Goal: Information Seeking & Learning: Find specific fact

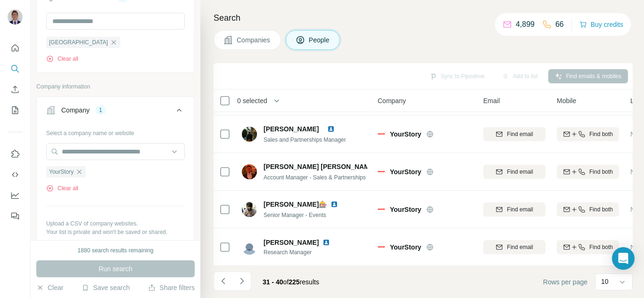
scroll to position [188, 0]
click at [83, 171] on icon "button" at bounding box center [79, 171] width 8 height 8
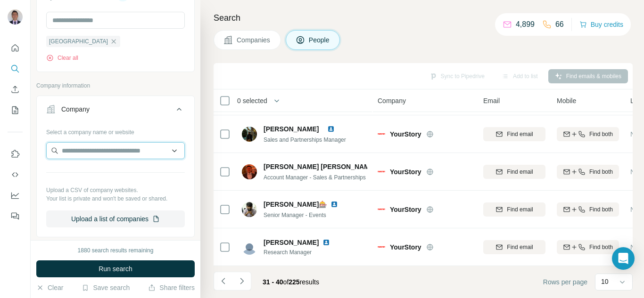
click at [80, 147] on input "text" at bounding box center [115, 150] width 139 height 17
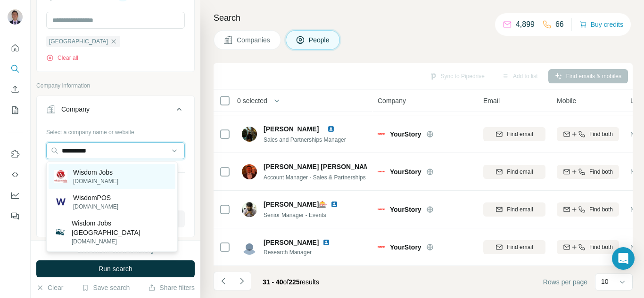
type input "**********"
click at [96, 179] on p "[DOMAIN_NAME]" at bounding box center [95, 181] width 45 height 8
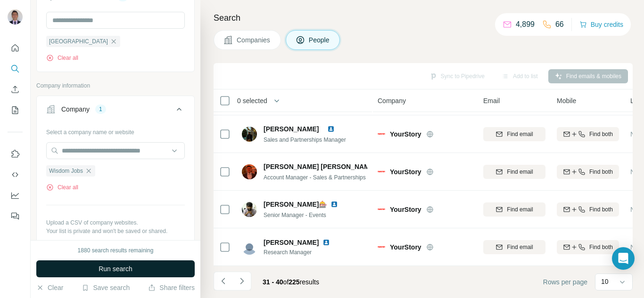
click at [103, 272] on span "Run search" at bounding box center [115, 268] width 34 height 9
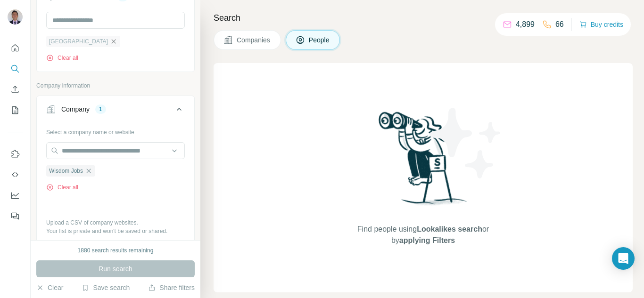
click at [112, 43] on icon "button" at bounding box center [114, 41] width 4 height 4
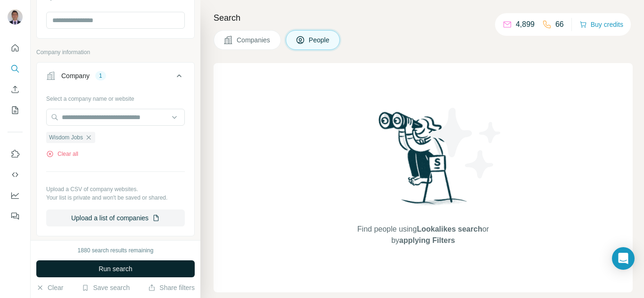
click at [111, 271] on span "Run search" at bounding box center [115, 268] width 34 height 9
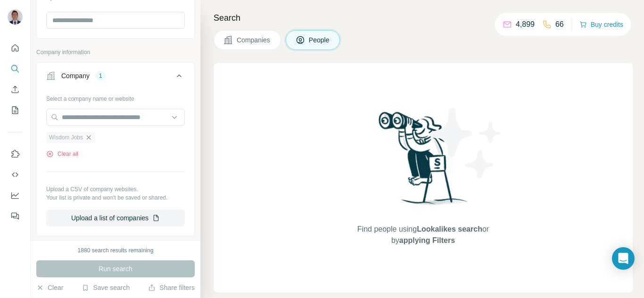
click at [90, 136] on icon "button" at bounding box center [89, 138] width 8 height 8
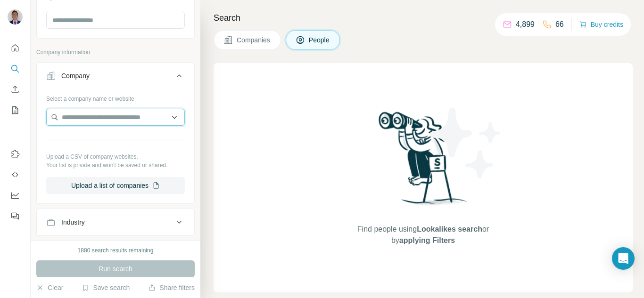
click at [80, 117] on input "text" at bounding box center [115, 117] width 139 height 17
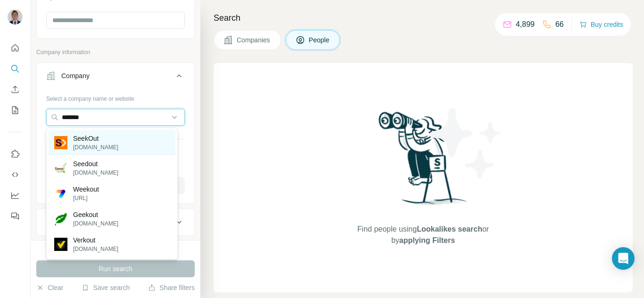
type input "*******"
click at [78, 151] on p "[DOMAIN_NAME]" at bounding box center [95, 147] width 45 height 8
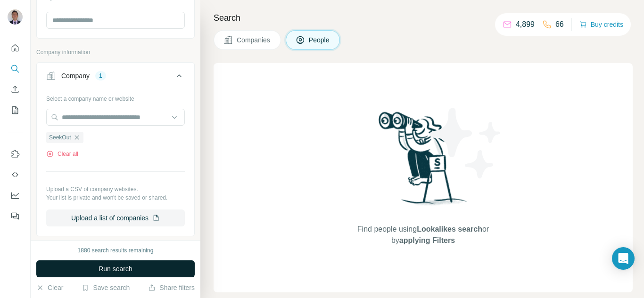
click at [87, 270] on button "Run search" at bounding box center [115, 269] width 158 height 17
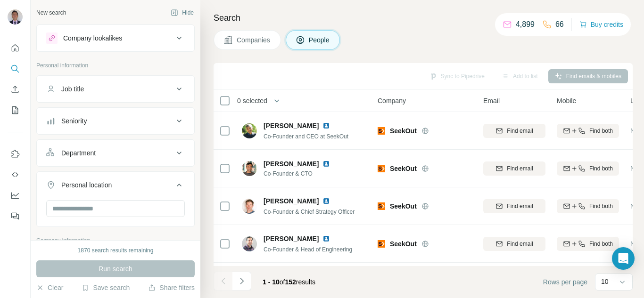
click at [175, 186] on icon at bounding box center [178, 185] width 11 height 11
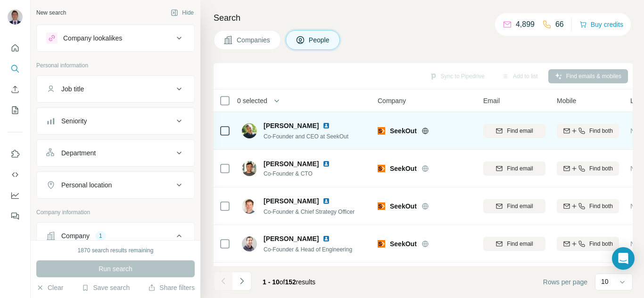
click at [322, 127] on img at bounding box center [326, 126] width 8 height 8
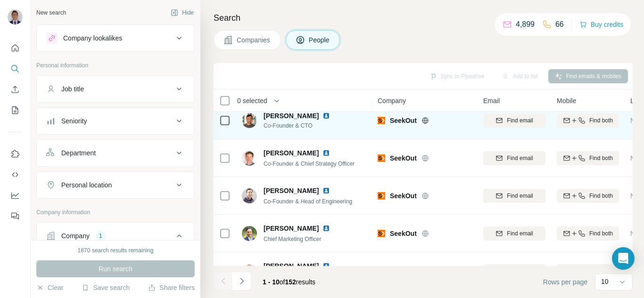
scroll to position [47, 0]
click at [322, 118] on img at bounding box center [326, 117] width 8 height 8
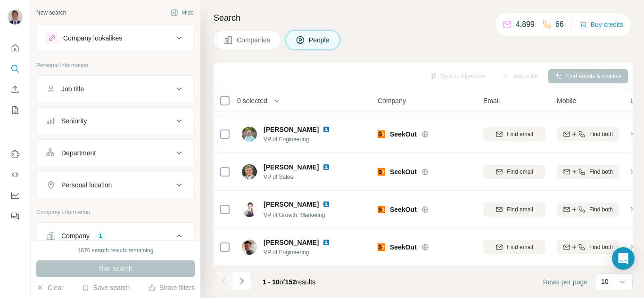
scroll to position [228, 0]
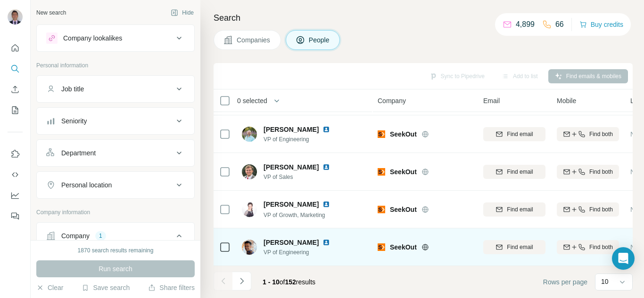
click at [330, 241] on img at bounding box center [326, 243] width 8 height 8
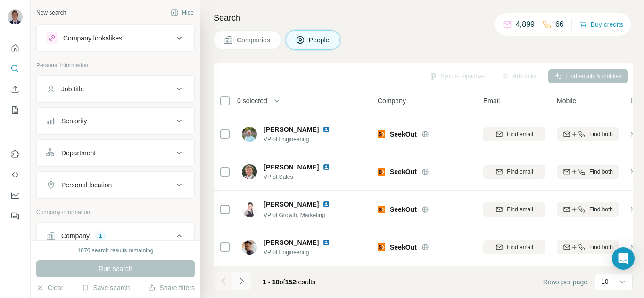
click at [243, 281] on icon "Navigate to next page" at bounding box center [241, 281] width 3 height 6
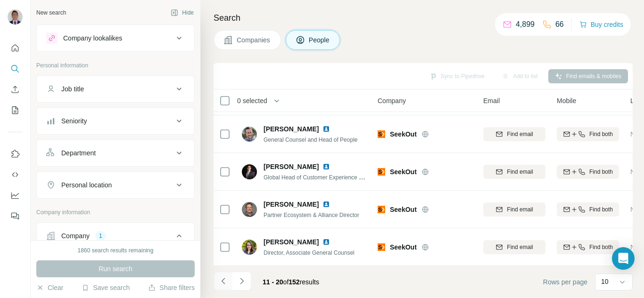
click at [219, 279] on icon "Navigate to previous page" at bounding box center [223, 281] width 9 height 9
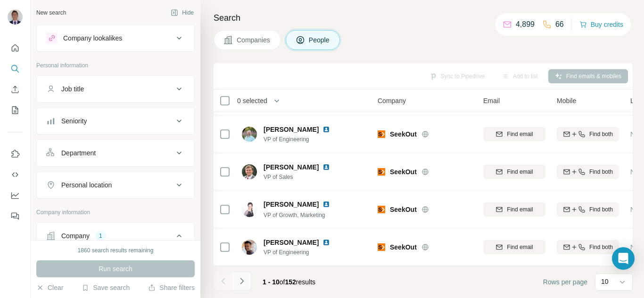
click at [239, 283] on icon "Navigate to next page" at bounding box center [241, 281] width 9 height 9
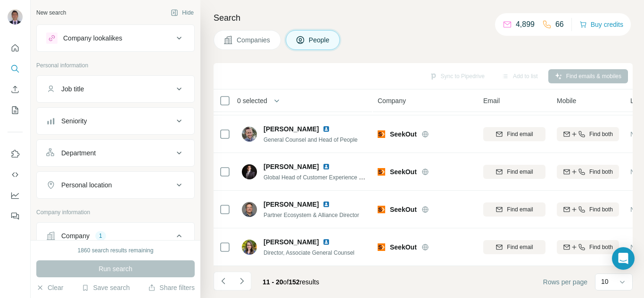
click at [240, 284] on icon "Navigate to next page" at bounding box center [241, 281] width 9 height 9
click at [242, 286] on icon "Navigate to next page" at bounding box center [241, 281] width 9 height 9
click at [241, 283] on icon "Navigate to next page" at bounding box center [241, 281] width 3 height 6
click at [238, 284] on icon "Navigate to next page" at bounding box center [241, 281] width 9 height 9
click at [225, 284] on icon "Navigate to previous page" at bounding box center [223, 281] width 9 height 9
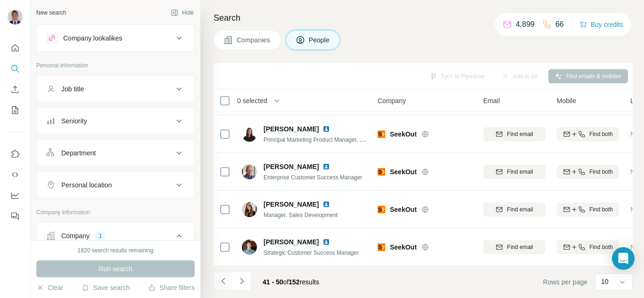
click at [225, 284] on icon "Navigate to previous page" at bounding box center [223, 281] width 9 height 9
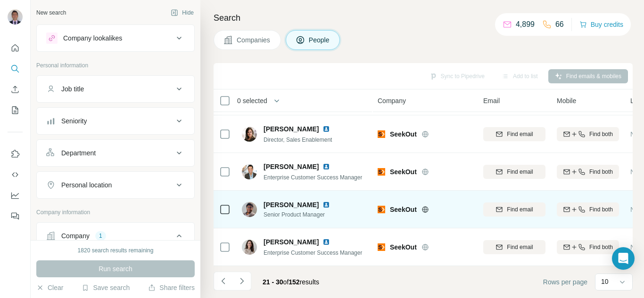
click at [322, 202] on img at bounding box center [326, 205] width 8 height 8
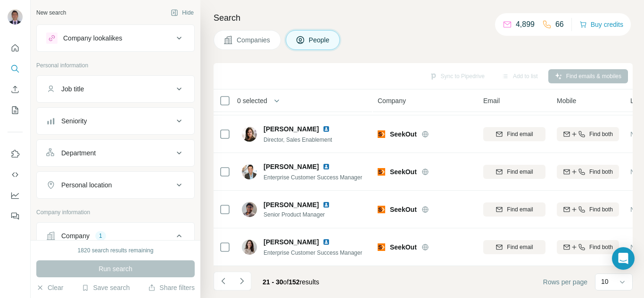
click at [106, 186] on div "Personal location" at bounding box center [86, 184] width 50 height 9
click at [81, 207] on input "text" at bounding box center [115, 208] width 139 height 17
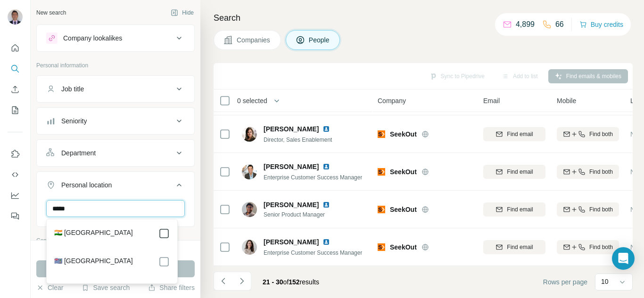
type input "*****"
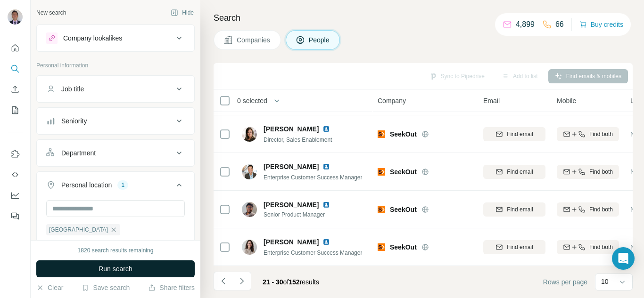
click at [186, 270] on button "Run search" at bounding box center [115, 269] width 158 height 17
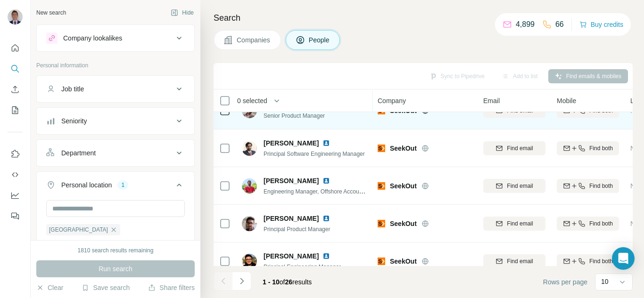
scroll to position [86, 0]
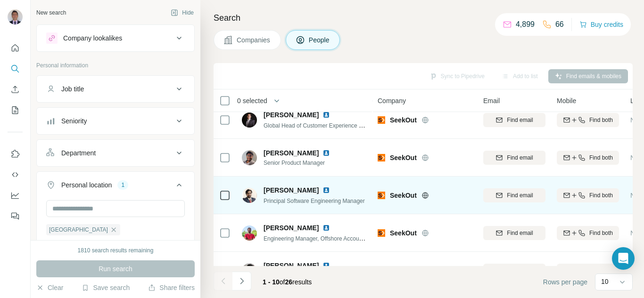
click at [322, 193] on img at bounding box center [326, 191] width 8 height 8
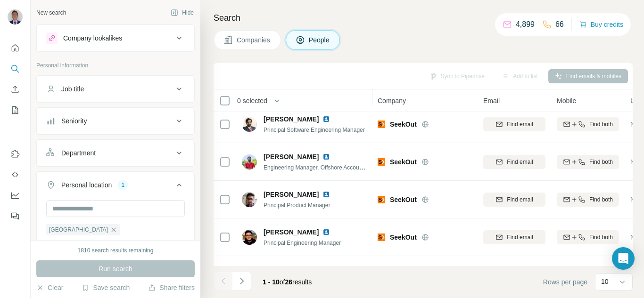
scroll to position [180, 0]
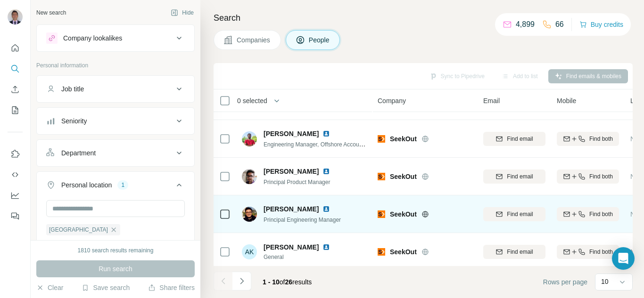
click at [330, 213] on img at bounding box center [326, 209] width 8 height 8
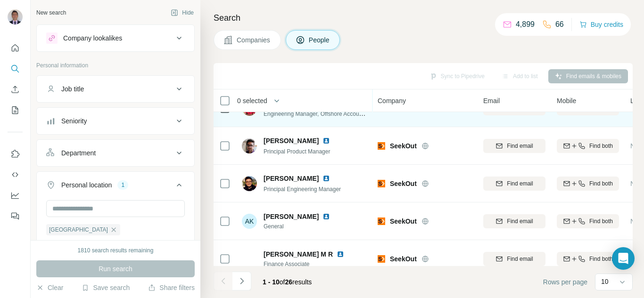
scroll to position [228, 0]
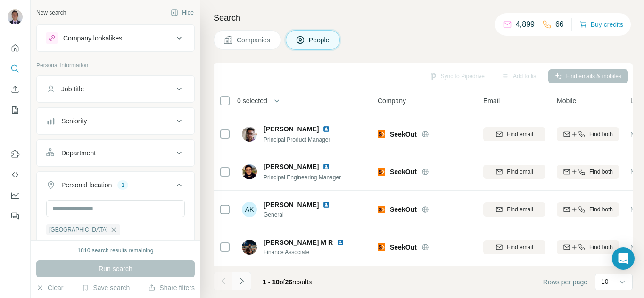
click at [247, 284] on button "Navigate to next page" at bounding box center [241, 281] width 19 height 19
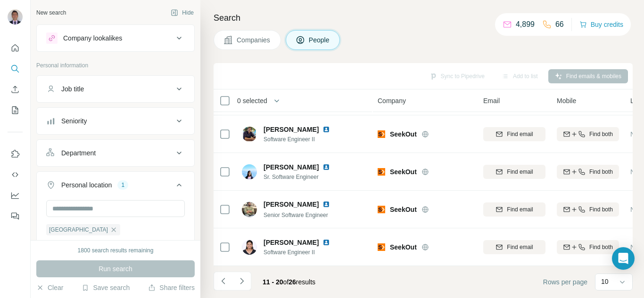
scroll to position [0, 0]
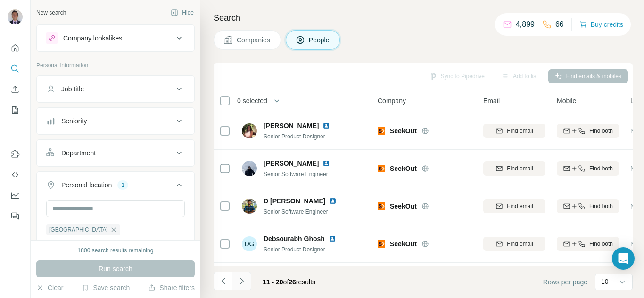
click at [245, 286] on icon "Navigate to next page" at bounding box center [241, 281] width 9 height 9
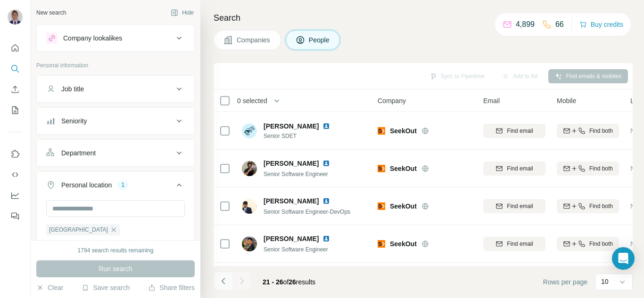
click at [222, 284] on icon "Navigate to previous page" at bounding box center [223, 281] width 9 height 9
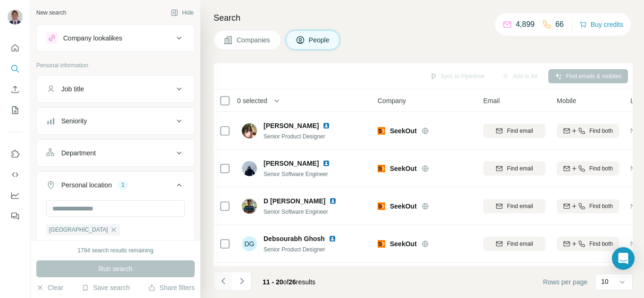
click at [222, 284] on icon "Navigate to previous page" at bounding box center [223, 281] width 9 height 9
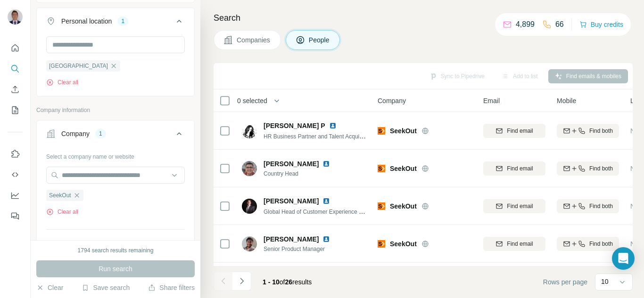
scroll to position [188, 0]
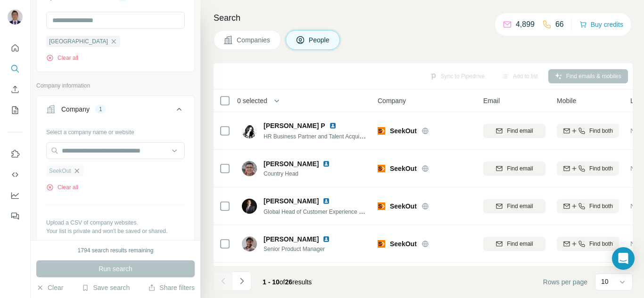
click at [80, 175] on icon "button" at bounding box center [77, 171] width 8 height 8
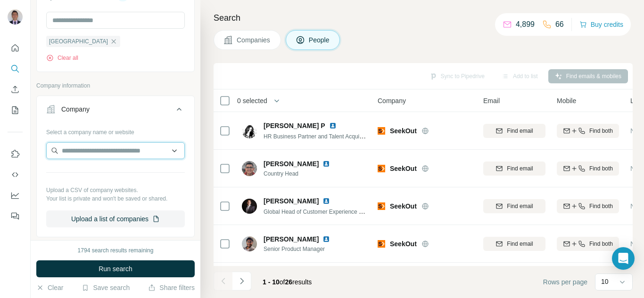
click at [79, 152] on input "text" at bounding box center [115, 150] width 139 height 17
click at [88, 152] on input "**********" at bounding box center [115, 150] width 139 height 17
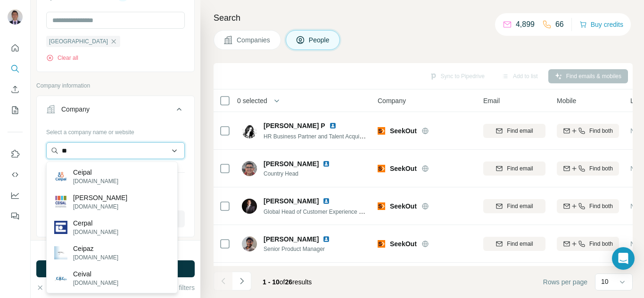
type input "*"
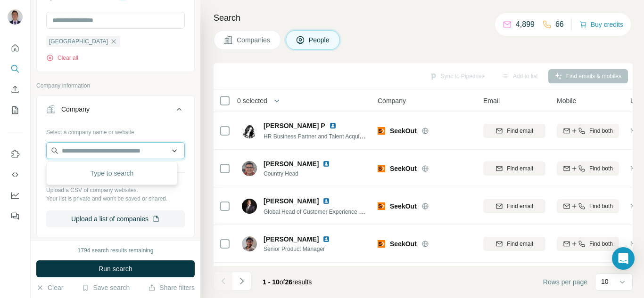
click at [110, 156] on input "text" at bounding box center [115, 150] width 139 height 17
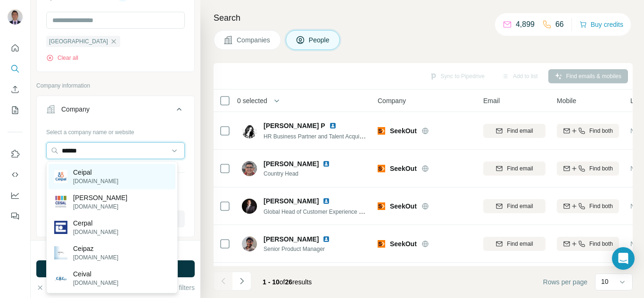
type input "******"
click at [79, 172] on p "Ceipal" at bounding box center [95, 172] width 45 height 9
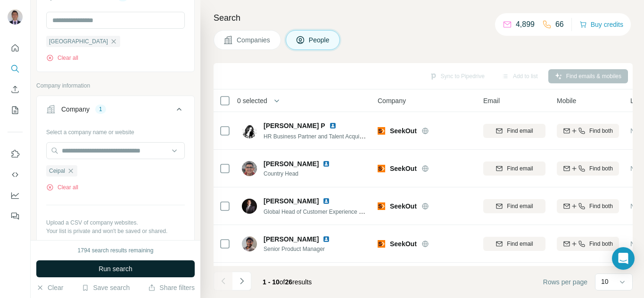
click at [116, 267] on span "Run search" at bounding box center [115, 268] width 34 height 9
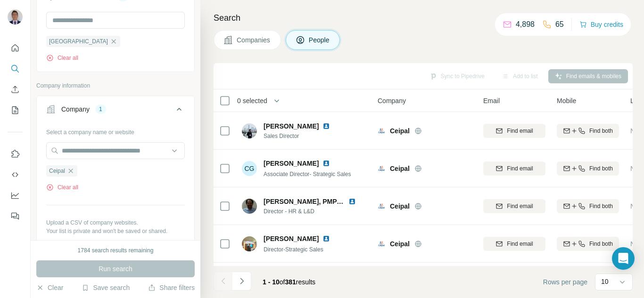
scroll to position [228, 0]
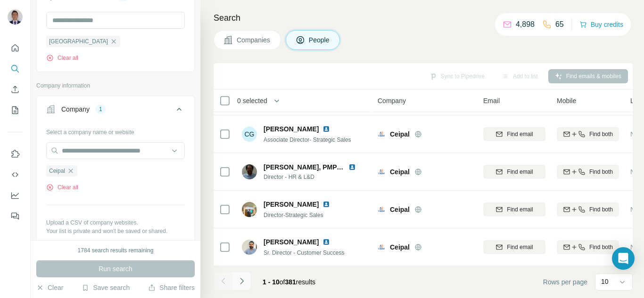
click at [243, 285] on icon "Navigate to next page" at bounding box center [241, 281] width 9 height 9
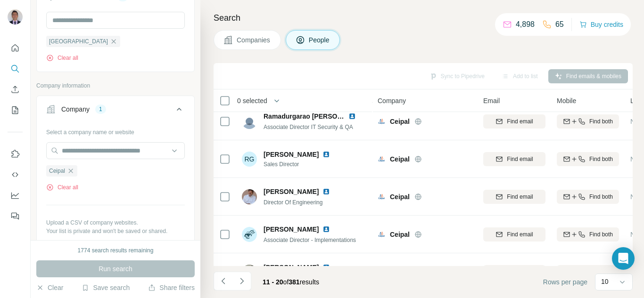
scroll to position [94, 0]
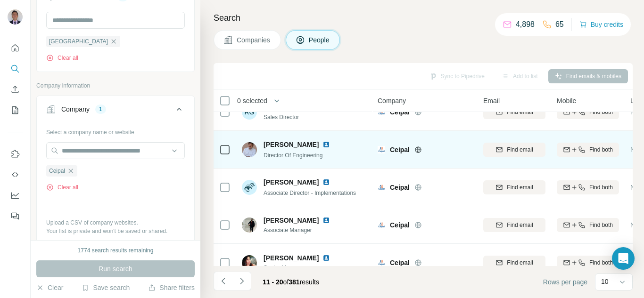
click at [322, 146] on img at bounding box center [326, 145] width 8 height 8
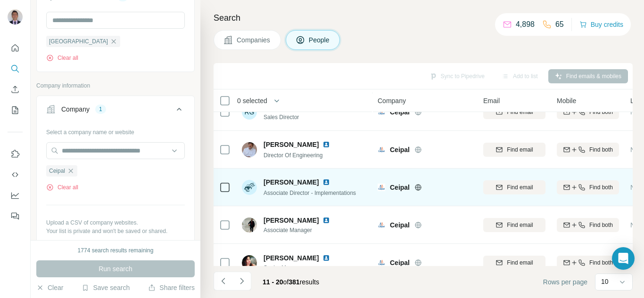
click at [418, 188] on icon at bounding box center [418, 188] width 8 height 8
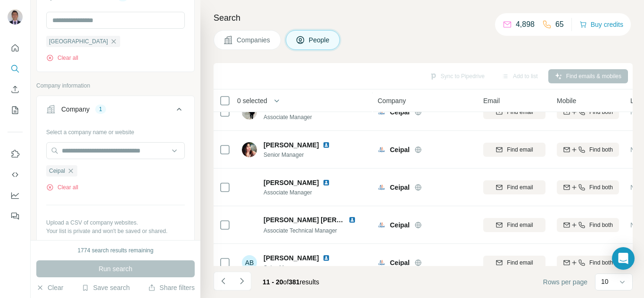
scroll to position [228, 0]
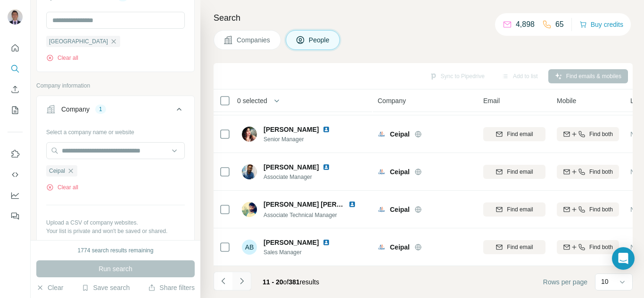
click at [243, 278] on icon "Navigate to next page" at bounding box center [241, 281] width 9 height 9
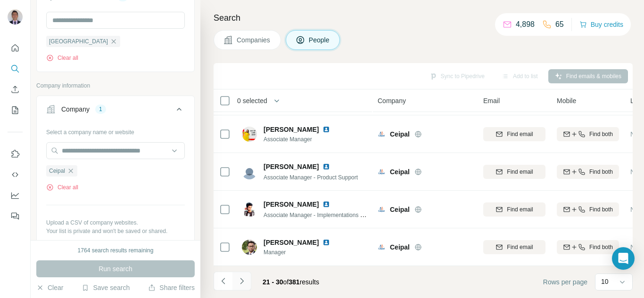
click at [247, 285] on button "Navigate to next page" at bounding box center [241, 281] width 19 height 19
click at [243, 283] on icon "Navigate to next page" at bounding box center [241, 281] width 9 height 9
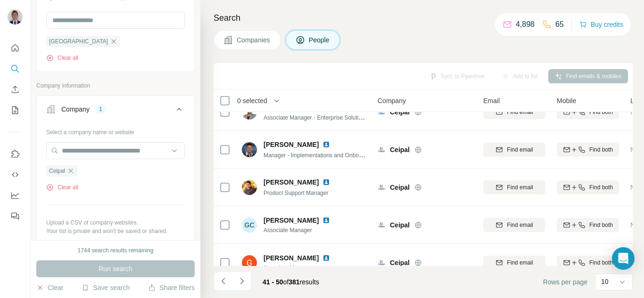
scroll to position [0, 0]
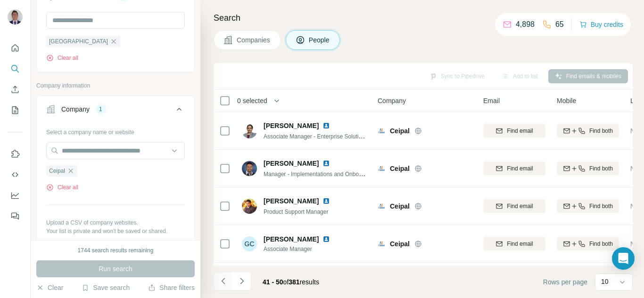
click at [222, 281] on icon "Navigate to previous page" at bounding box center [222, 281] width 3 height 6
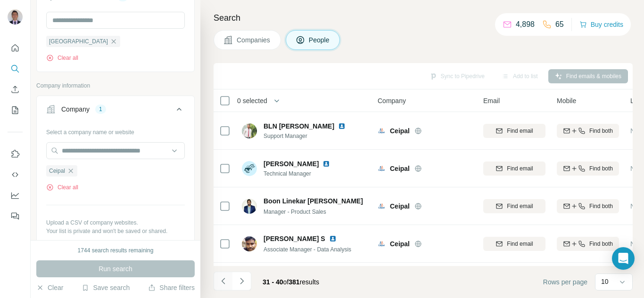
click at [223, 282] on icon "Navigate to previous page" at bounding box center [223, 281] width 9 height 9
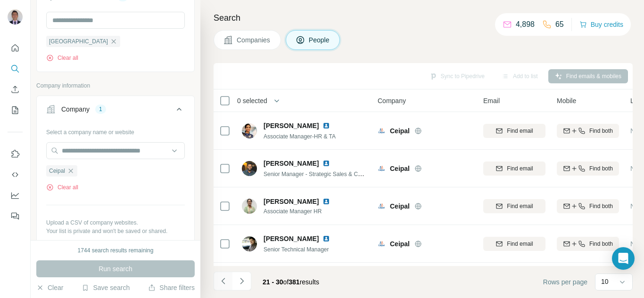
click at [223, 281] on icon "Navigate to previous page" at bounding box center [223, 281] width 9 height 9
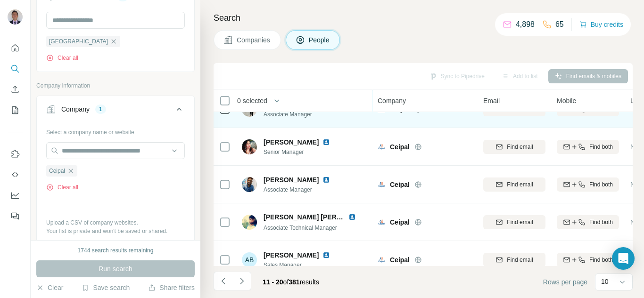
scroll to position [228, 0]
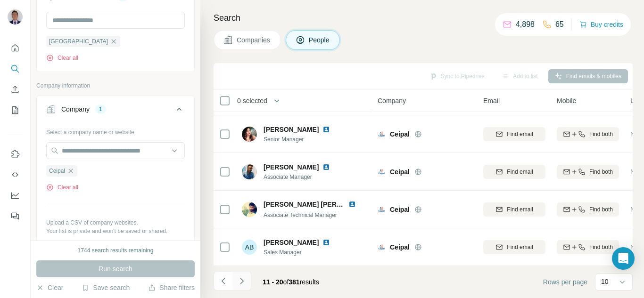
click at [241, 281] on icon "Navigate to next page" at bounding box center [241, 281] width 9 height 9
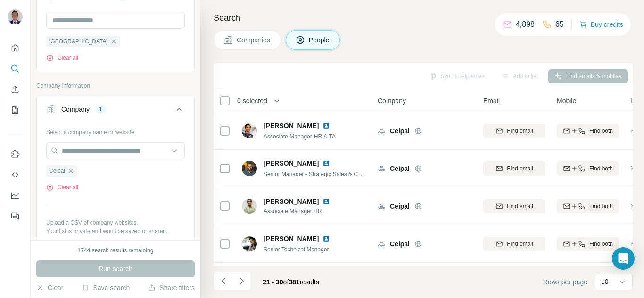
scroll to position [47, 0]
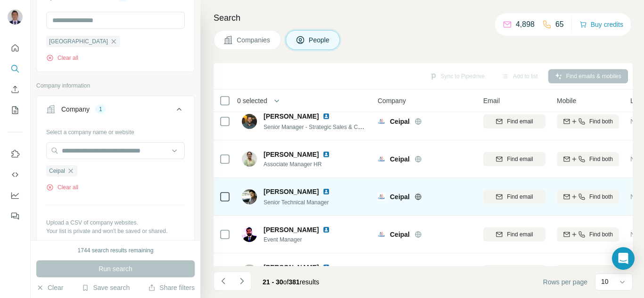
click at [322, 193] on img at bounding box center [326, 192] width 8 height 8
